Goal: Transaction & Acquisition: Purchase product/service

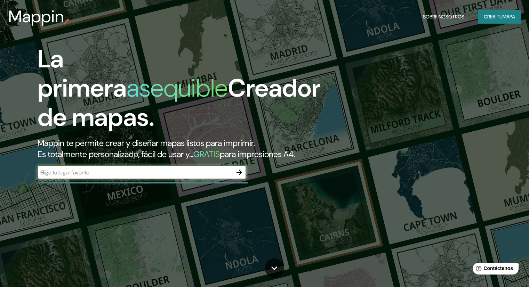
click at [150, 177] on input "text" at bounding box center [135, 173] width 195 height 8
type input "piura pereu"
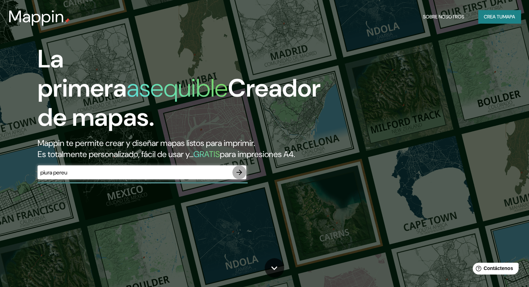
click at [237, 177] on icon "button" at bounding box center [239, 172] width 8 height 8
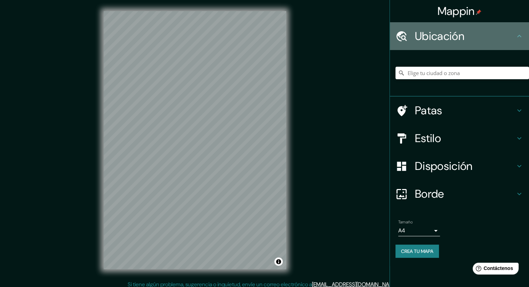
click at [433, 40] on font "Ubicación" at bounding box center [439, 36] width 49 height 15
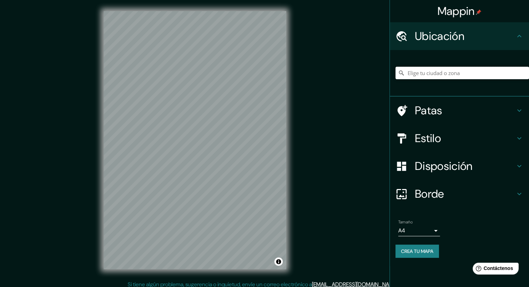
click at [442, 78] on input "Elige tu ciudad o zona" at bounding box center [463, 73] width 134 height 13
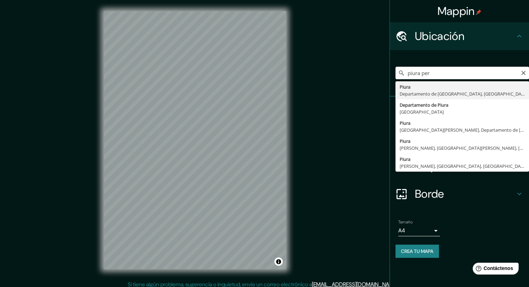
type input "Piura, [GEOGRAPHIC_DATA], [GEOGRAPHIC_DATA]"
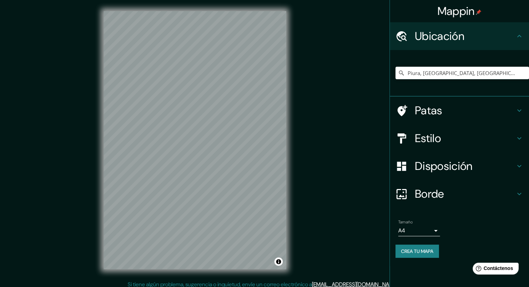
drag, startPoint x: 325, startPoint y: 160, endPoint x: 330, endPoint y: 177, distance: 17.5
click at [330, 177] on div "Mappin Ubicación Piura, [GEOGRAPHIC_DATA], [GEOGRAPHIC_DATA] Patas Estilo Dispo…" at bounding box center [264, 146] width 529 height 292
click at [306, 165] on div "Mappin Ubicación Piura, [GEOGRAPHIC_DATA], [GEOGRAPHIC_DATA] Patas Estilo Dispo…" at bounding box center [264, 146] width 529 height 292
click at [449, 144] on h4 "Estilo" at bounding box center [465, 139] width 100 height 14
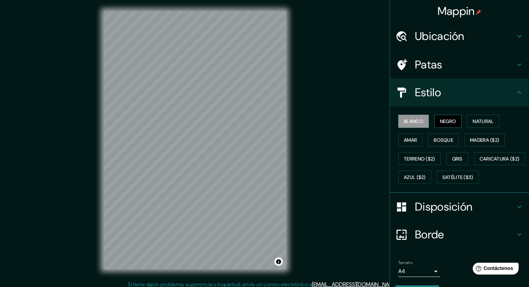
click at [444, 121] on font "Negro" at bounding box center [448, 121] width 16 height 6
click at [481, 123] on font "Natural" at bounding box center [483, 121] width 21 height 6
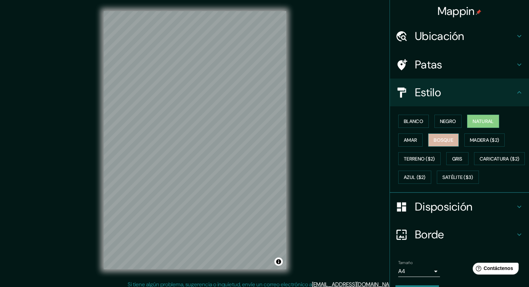
click at [444, 141] on font "Bosque" at bounding box center [443, 140] width 19 height 6
click at [481, 141] on font "Madera ($2)" at bounding box center [484, 140] width 29 height 6
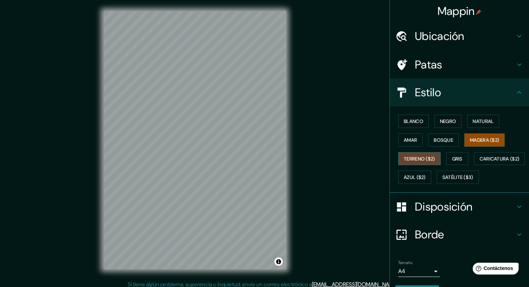
click at [430, 158] on font "Terreno ($2)" at bounding box center [419, 159] width 31 height 6
click at [455, 158] on font "Gris" at bounding box center [457, 159] width 10 height 6
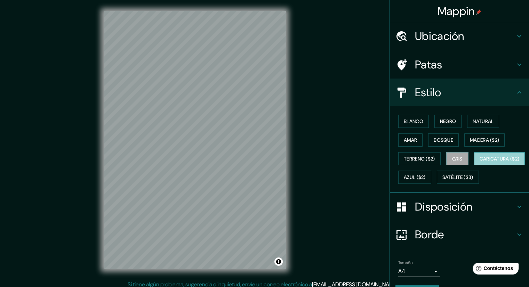
click at [480, 162] on font "Caricatura ($2)" at bounding box center [500, 159] width 40 height 6
click at [441, 121] on font "Negro" at bounding box center [448, 121] width 16 height 6
